Goal: Contribute content: Add original content to the website for others to see

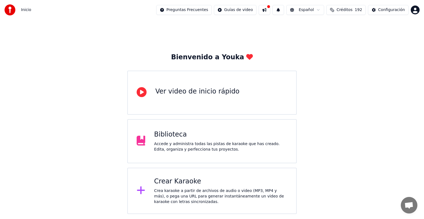
click at [187, 181] on div "Crear Karaoke" at bounding box center [220, 181] width 133 height 9
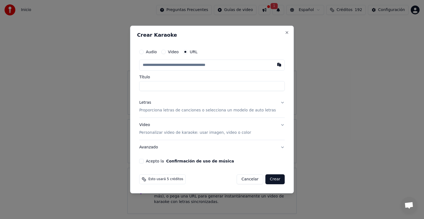
click at [194, 67] on input "text" at bounding box center [212, 65] width 146 height 11
type input "**********"
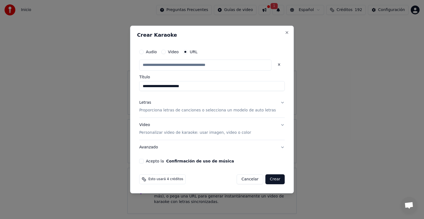
click at [150, 163] on div "Acepto la Confirmación de uso de música" at bounding box center [212, 161] width 146 height 4
click at [144, 161] on button "Acepto la Confirmación de uso de música" at bounding box center [141, 161] width 4 height 4
click at [273, 179] on button "Crear" at bounding box center [275, 180] width 19 height 10
type input "**********"
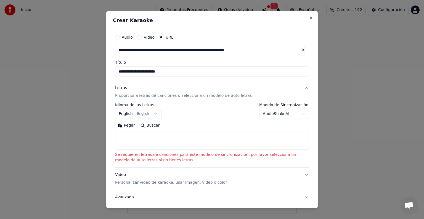
click at [153, 116] on button "English English" at bounding box center [138, 114] width 46 height 10
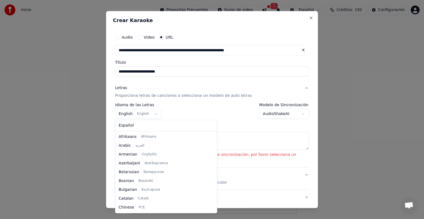
scroll to position [44, 0]
select select "**"
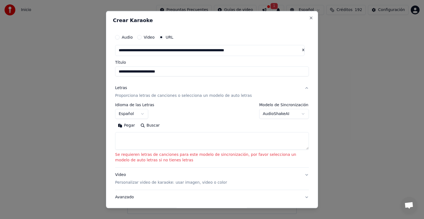
click at [291, 113] on body "**********" at bounding box center [212, 107] width 424 height 214
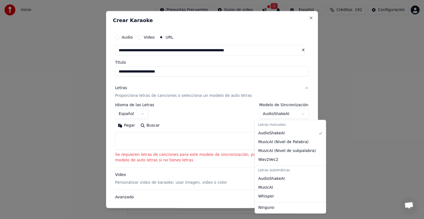
select select "**********"
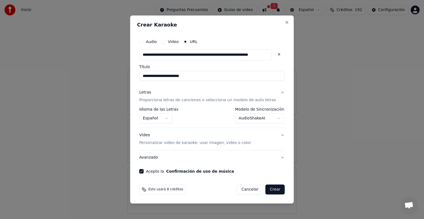
click at [271, 193] on button "Crear" at bounding box center [275, 190] width 19 height 10
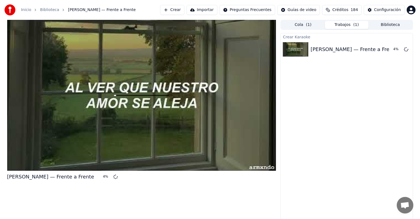
click at [305, 26] on button "Cola ( 1 )" at bounding box center [303, 25] width 44 height 8
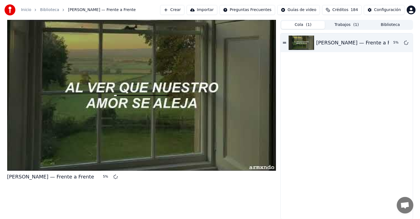
click at [391, 24] on button "Biblioteca" at bounding box center [390, 25] width 44 height 8
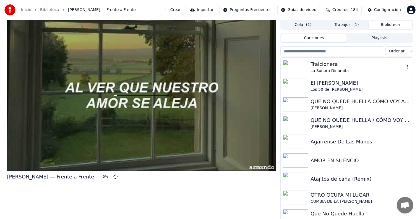
click at [296, 67] on img at bounding box center [295, 67] width 25 height 14
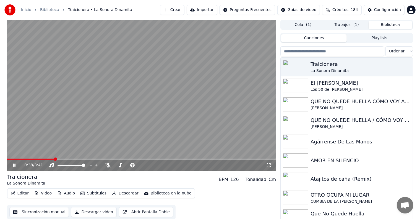
click at [20, 194] on button "Editar" at bounding box center [20, 194] width 22 height 8
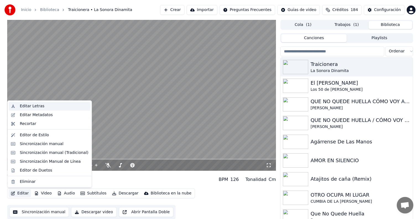
click at [37, 104] on div "Editar Letras" at bounding box center [32, 107] width 25 height 6
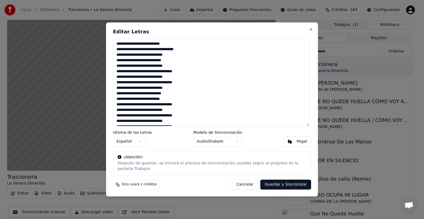
drag, startPoint x: 141, startPoint y: 70, endPoint x: 126, endPoint y: 69, distance: 15.5
click at [126, 69] on textarea at bounding box center [211, 83] width 197 height 88
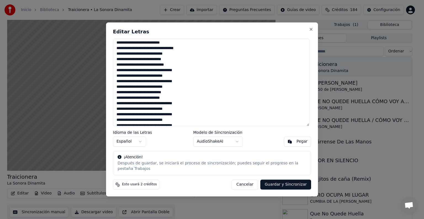
scroll to position [2, 0]
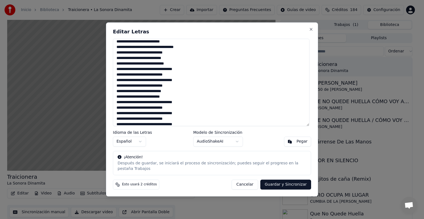
drag, startPoint x: 141, startPoint y: 78, endPoint x: 125, endPoint y: 78, distance: 16.6
click at [125, 78] on textarea at bounding box center [211, 83] width 197 height 88
click at [148, 43] on textarea at bounding box center [211, 83] width 197 height 88
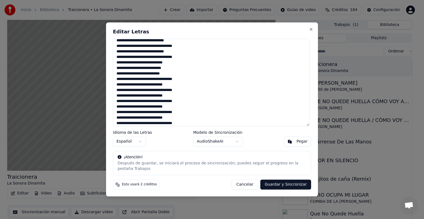
scroll to position [26, 0]
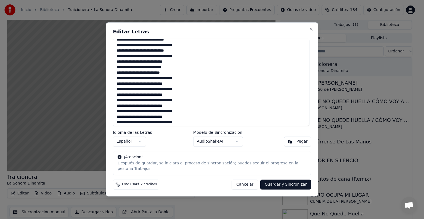
drag, startPoint x: 142, startPoint y: 86, endPoint x: 126, endPoint y: 86, distance: 16.0
click at [126, 86] on textarea at bounding box center [211, 83] width 197 height 88
drag, startPoint x: 142, startPoint y: 97, endPoint x: 126, endPoint y: 97, distance: 16.0
click at [126, 97] on textarea at bounding box center [211, 83] width 197 height 88
drag, startPoint x: 142, startPoint y: 108, endPoint x: 126, endPoint y: 111, distance: 15.9
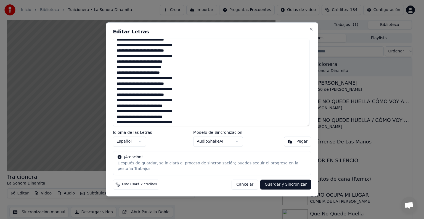
click at [126, 111] on textarea at bounding box center [211, 83] width 197 height 88
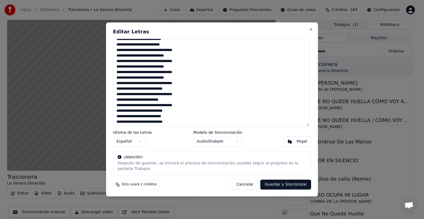
scroll to position [54, 0]
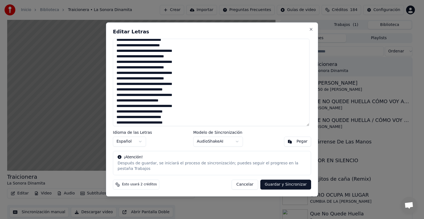
drag, startPoint x: 143, startPoint y: 93, endPoint x: 126, endPoint y: 93, distance: 16.9
click at [126, 93] on textarea at bounding box center [211, 83] width 197 height 88
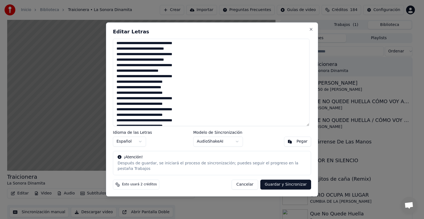
scroll to position [86, 0]
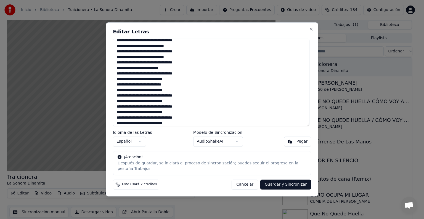
drag, startPoint x: 143, startPoint y: 91, endPoint x: 125, endPoint y: 92, distance: 17.4
click at [125, 92] on textarea at bounding box center [211, 83] width 197 height 88
drag, startPoint x: 141, startPoint y: 103, endPoint x: 126, endPoint y: 103, distance: 15.5
click at [126, 103] on textarea at bounding box center [211, 83] width 197 height 88
drag, startPoint x: 141, startPoint y: 114, endPoint x: 126, endPoint y: 114, distance: 15.2
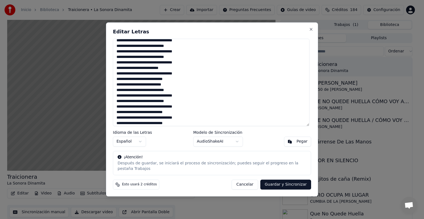
click at [126, 114] on textarea at bounding box center [211, 83] width 197 height 88
drag, startPoint x: 141, startPoint y: 125, endPoint x: 126, endPoint y: 125, distance: 14.9
click at [126, 125] on textarea at bounding box center [211, 83] width 197 height 88
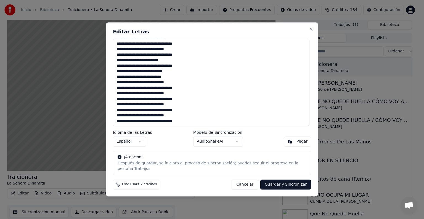
type textarea "**********"
click at [287, 184] on button "Guardar y Sincronizar" at bounding box center [286, 185] width 51 height 10
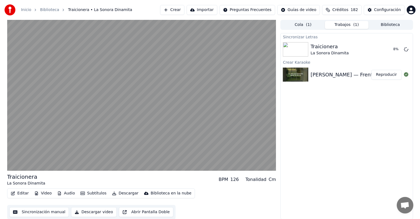
click at [390, 73] on button "Reproducir" at bounding box center [386, 75] width 30 height 10
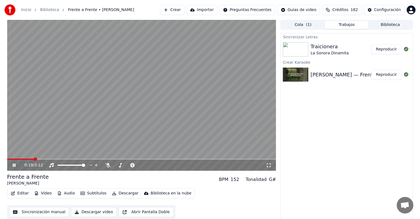
click at [125, 193] on button "Descargar" at bounding box center [125, 194] width 31 height 8
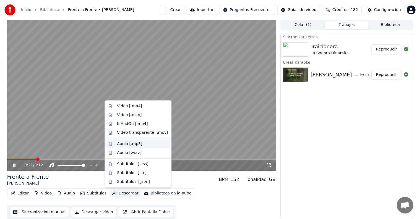
click at [133, 144] on div "Audio [.mp3]" at bounding box center [129, 144] width 25 height 6
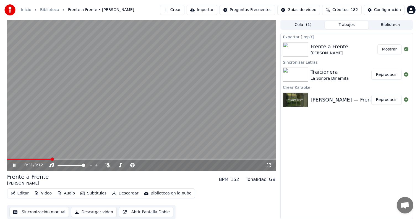
click at [397, 24] on button "Biblioteca" at bounding box center [390, 25] width 44 height 8
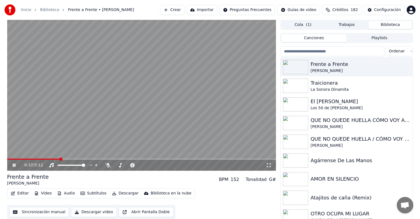
click at [120, 192] on button "Descargar" at bounding box center [125, 194] width 31 height 8
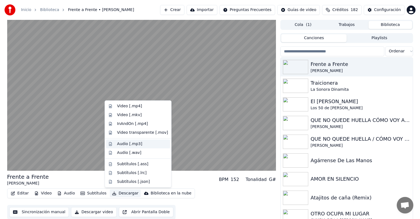
click at [135, 143] on div "Audio [.mp3]" at bounding box center [129, 144] width 25 height 6
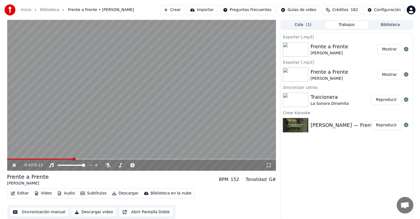
click at [392, 50] on button "Mostrar" at bounding box center [389, 49] width 24 height 10
click at [12, 167] on icon at bounding box center [18, 165] width 13 height 4
click at [16, 194] on button "Editar" at bounding box center [20, 194] width 22 height 8
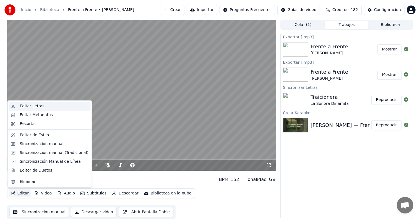
click at [42, 106] on div "Editar Letras" at bounding box center [54, 107] width 69 height 6
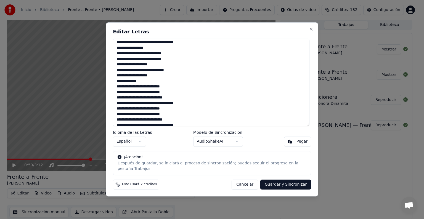
scroll to position [77, 0]
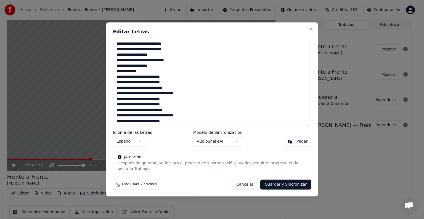
drag, startPoint x: 117, startPoint y: 46, endPoint x: 173, endPoint y: 129, distance: 99.8
click at [173, 126] on textarea "**********" at bounding box center [211, 83] width 197 height 88
